Goal: Task Accomplishment & Management: Understand process/instructions

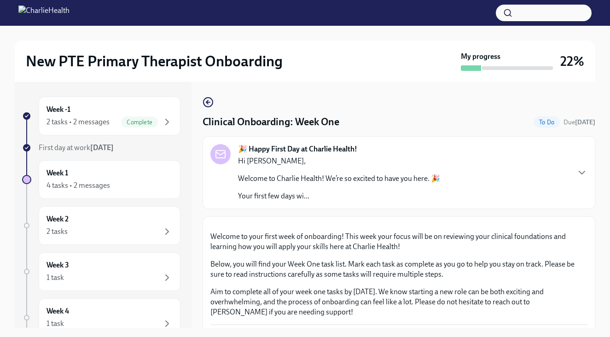
click at [275, 179] on p "Welcome to Charlie Health! We’re so excited to have you here. 🎉" at bounding box center [339, 179] width 202 height 10
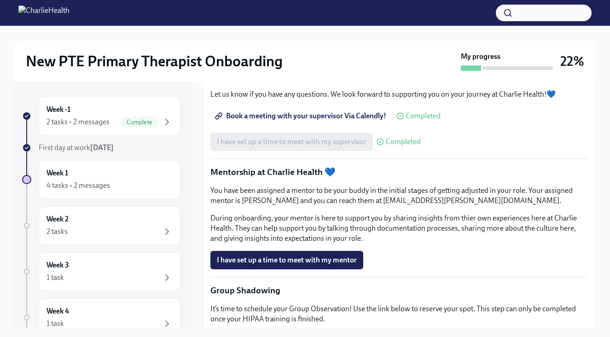
scroll to position [1278, 0]
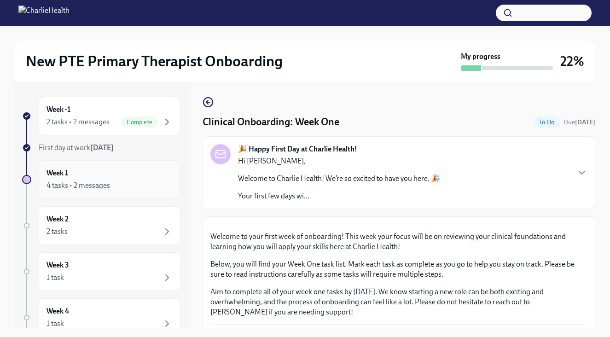
click at [148, 184] on div "4 tasks • 2 messages" at bounding box center [110, 185] width 126 height 11
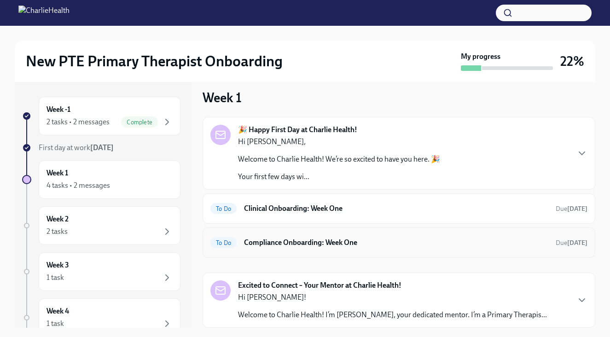
scroll to position [14, 0]
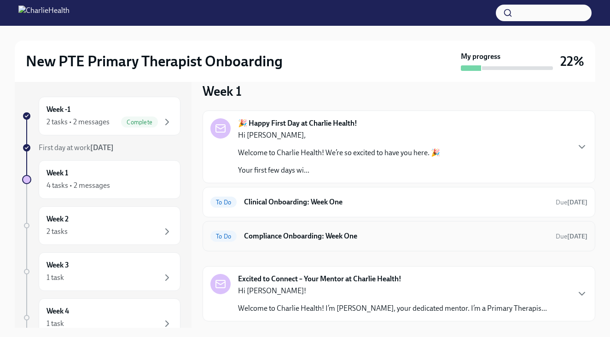
click at [271, 233] on h6 "Compliance Onboarding: Week One" at bounding box center [396, 236] width 305 height 10
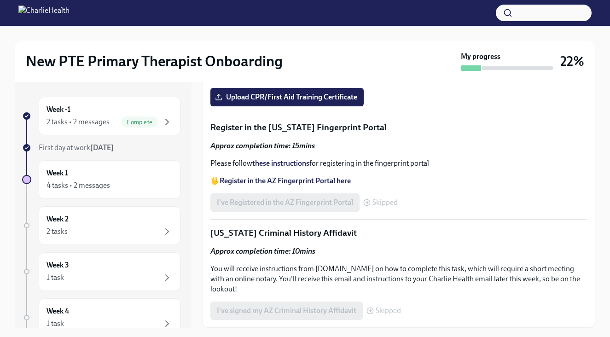
scroll to position [645, 0]
click at [266, 45] on strong "Access your CPR & First Aid training HERE" at bounding box center [287, 40] width 135 height 9
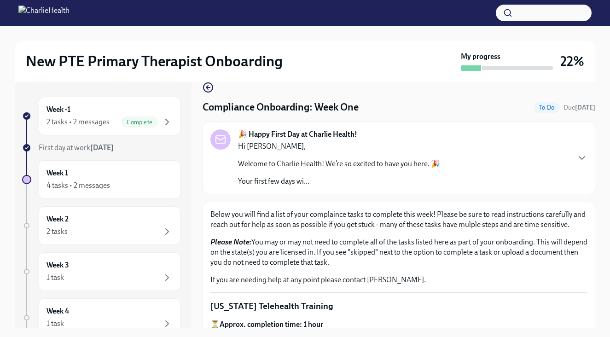
scroll to position [25, 0]
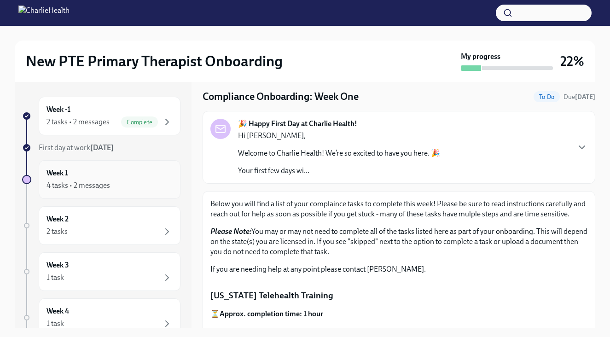
click at [136, 182] on div "4 tasks • 2 messages" at bounding box center [110, 185] width 126 height 11
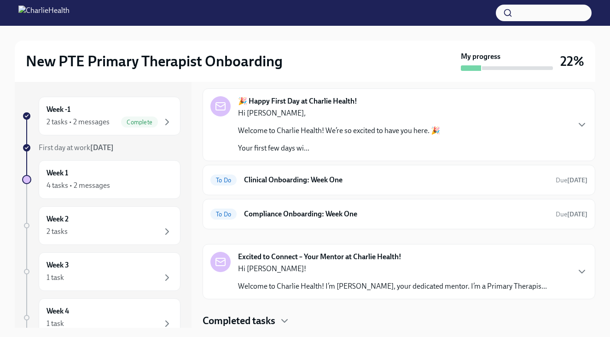
scroll to position [36, 0]
click at [293, 318] on div "Completed tasks" at bounding box center [399, 321] width 393 height 14
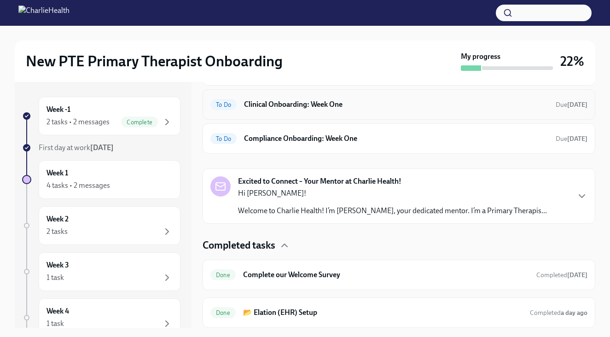
scroll to position [0, 0]
